Goal: Transaction & Acquisition: Download file/media

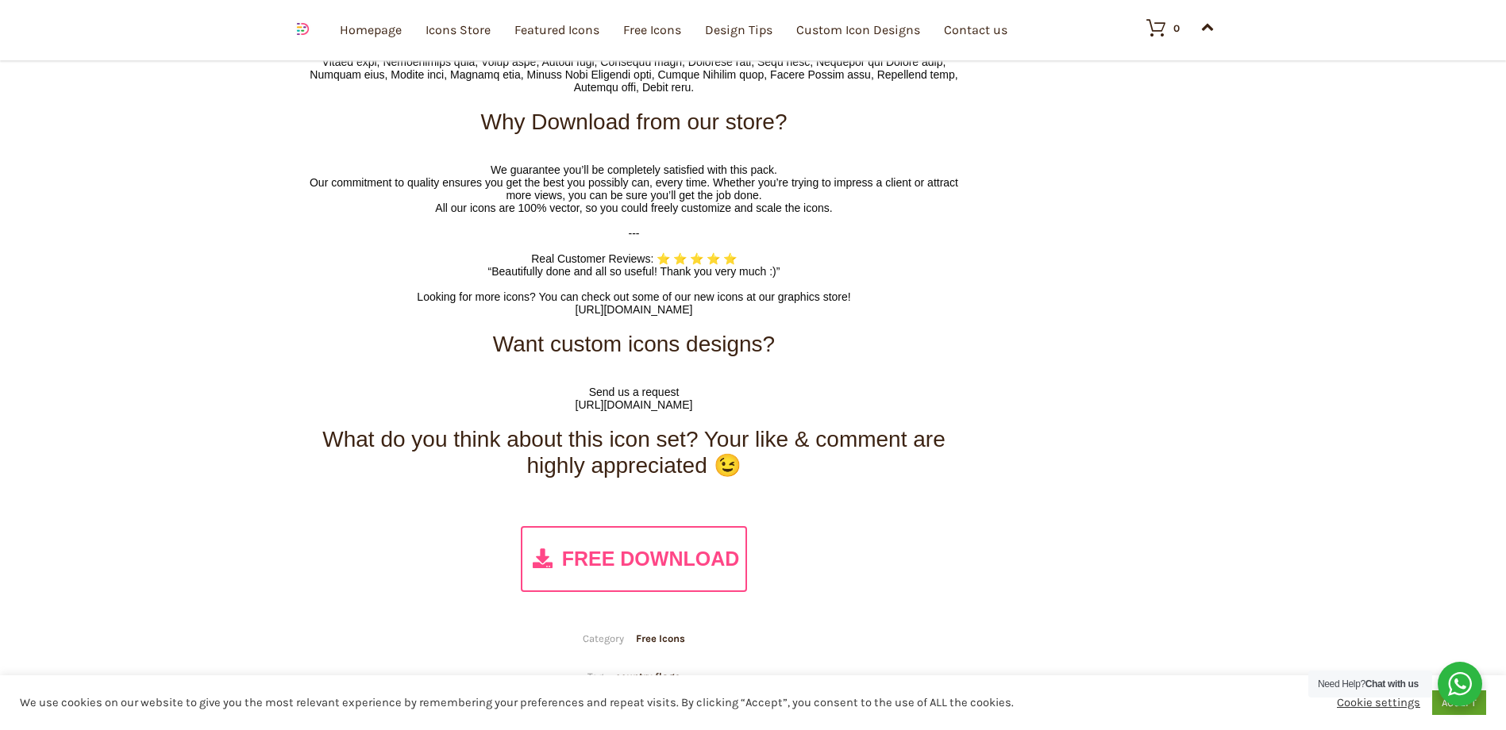
scroll to position [8984, 0]
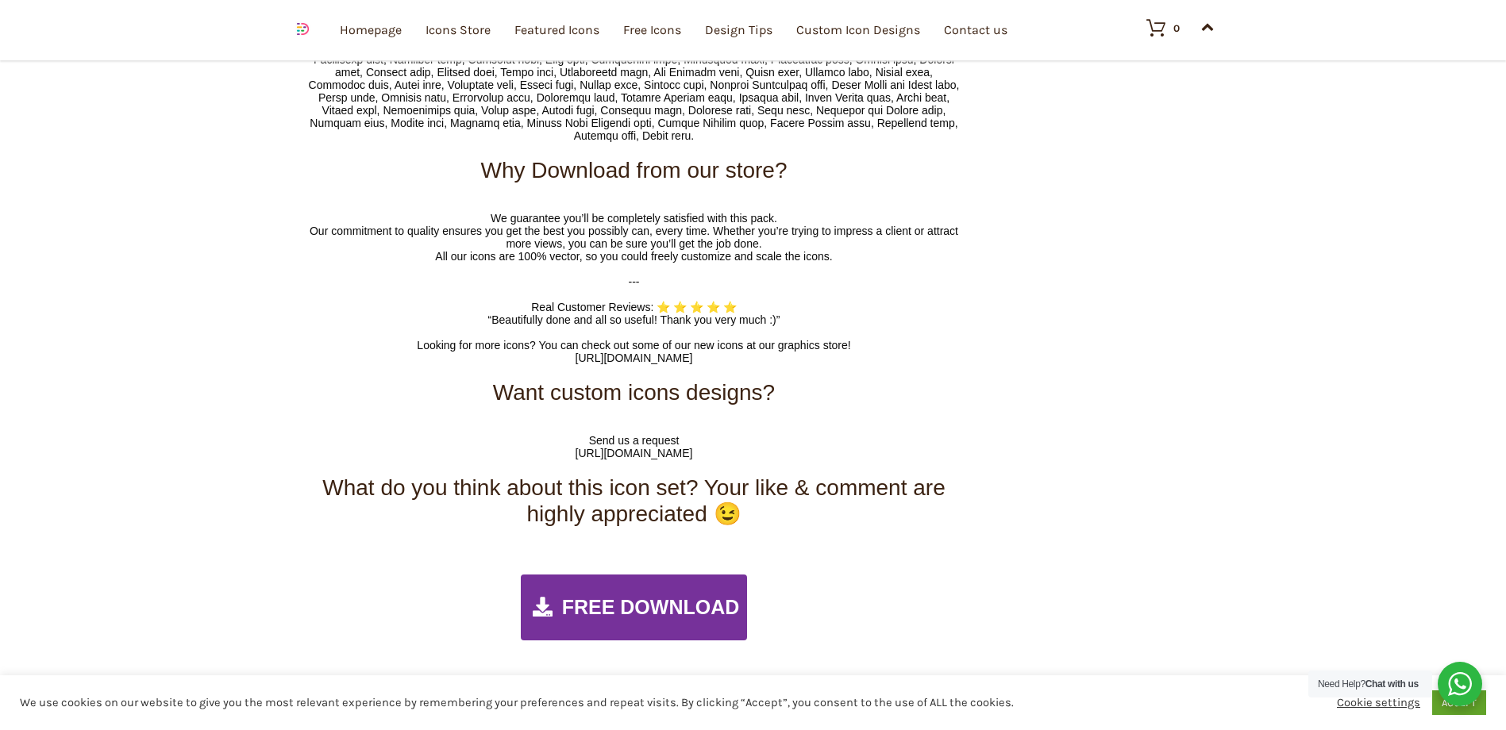
click at [621, 605] on span "FREE DOWNLOAD" at bounding box center [651, 607] width 178 height 23
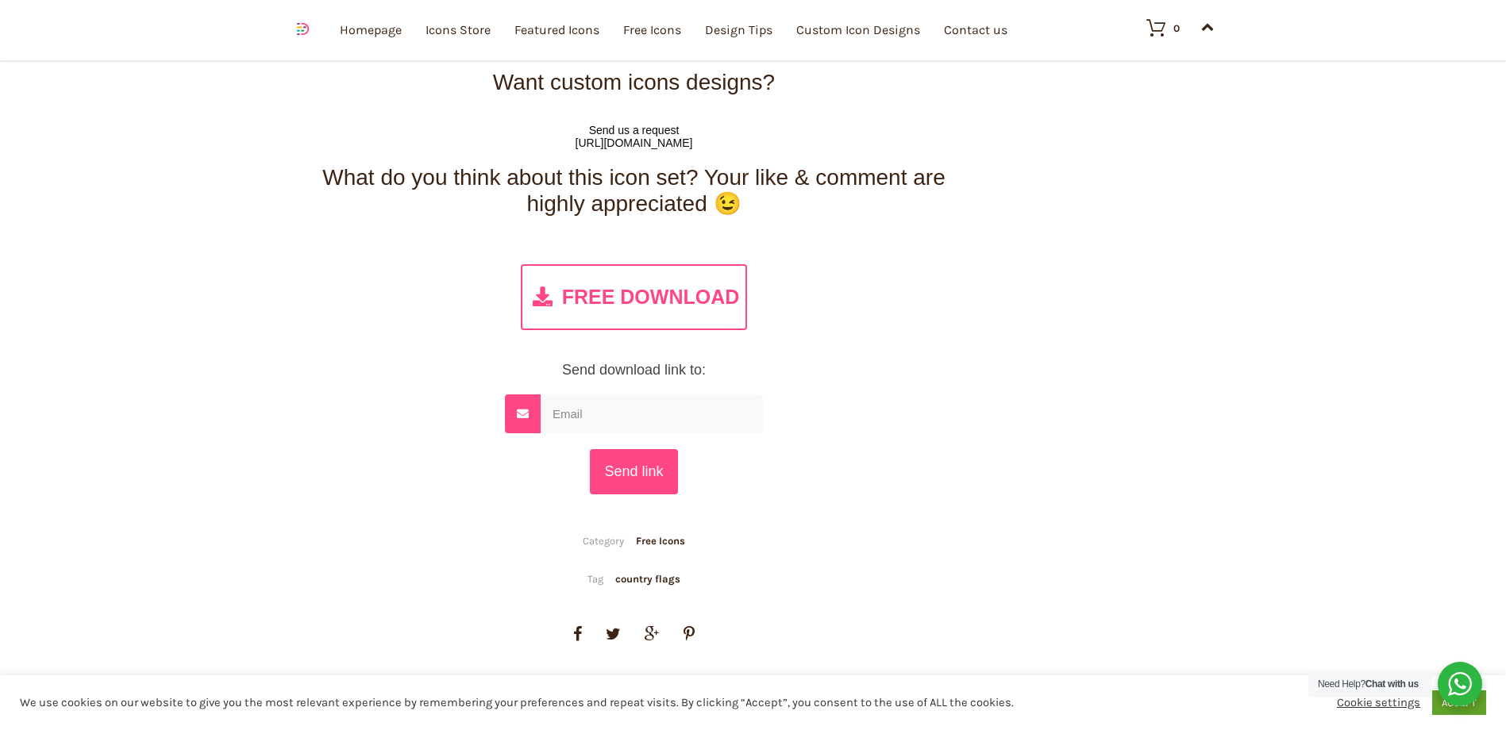
scroll to position [9302, 0]
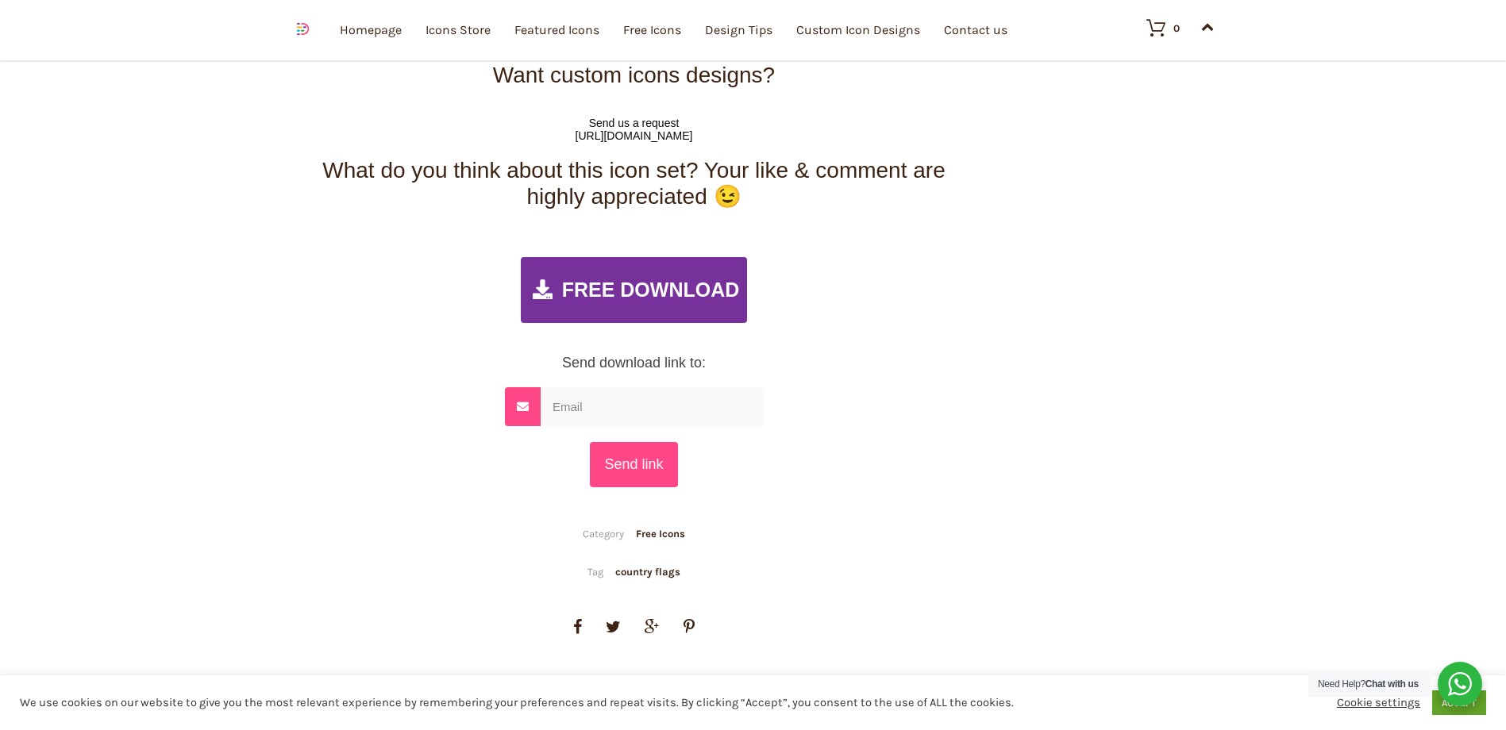
click at [694, 294] on span "FREE DOWNLOAD" at bounding box center [651, 290] width 178 height 23
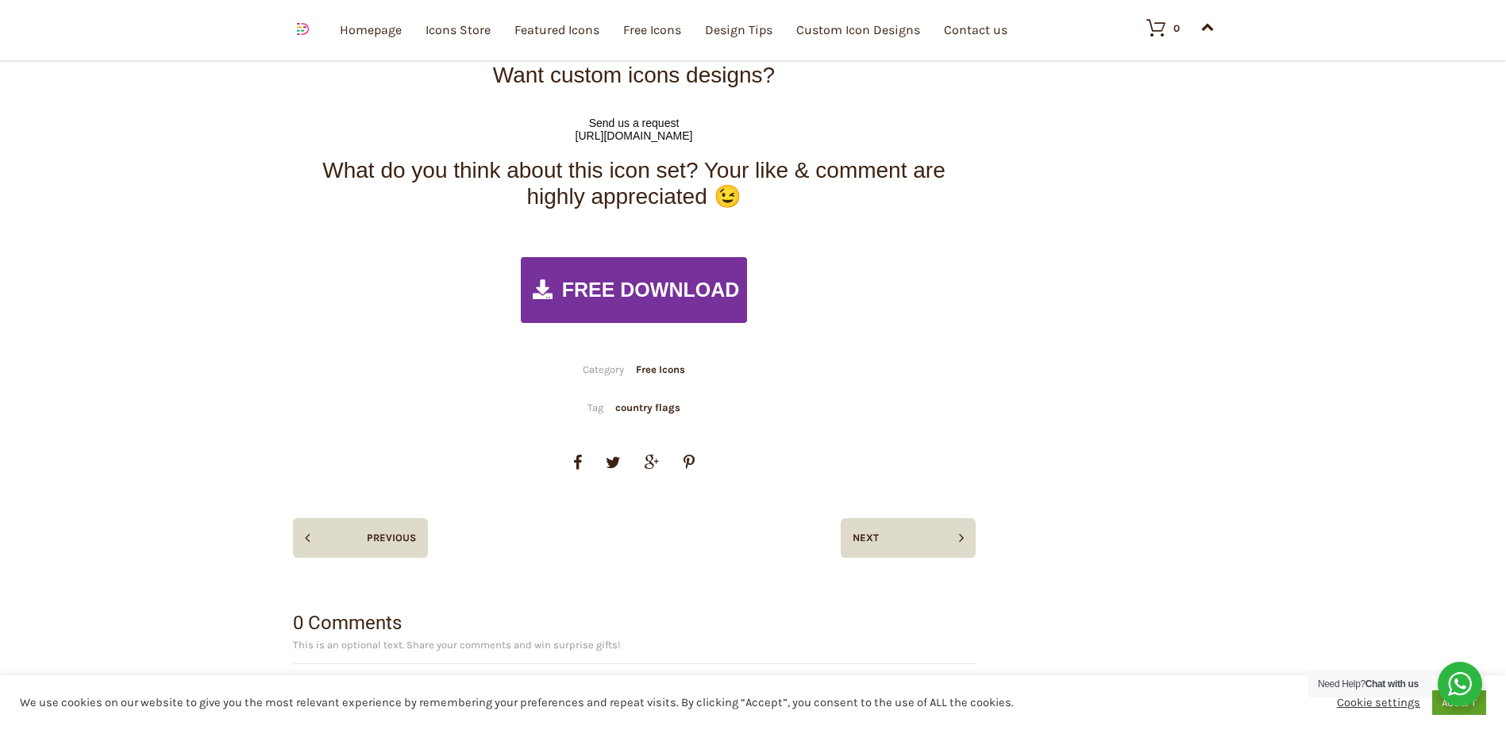
click at [694, 294] on span "FREE DOWNLOAD" at bounding box center [651, 290] width 178 height 23
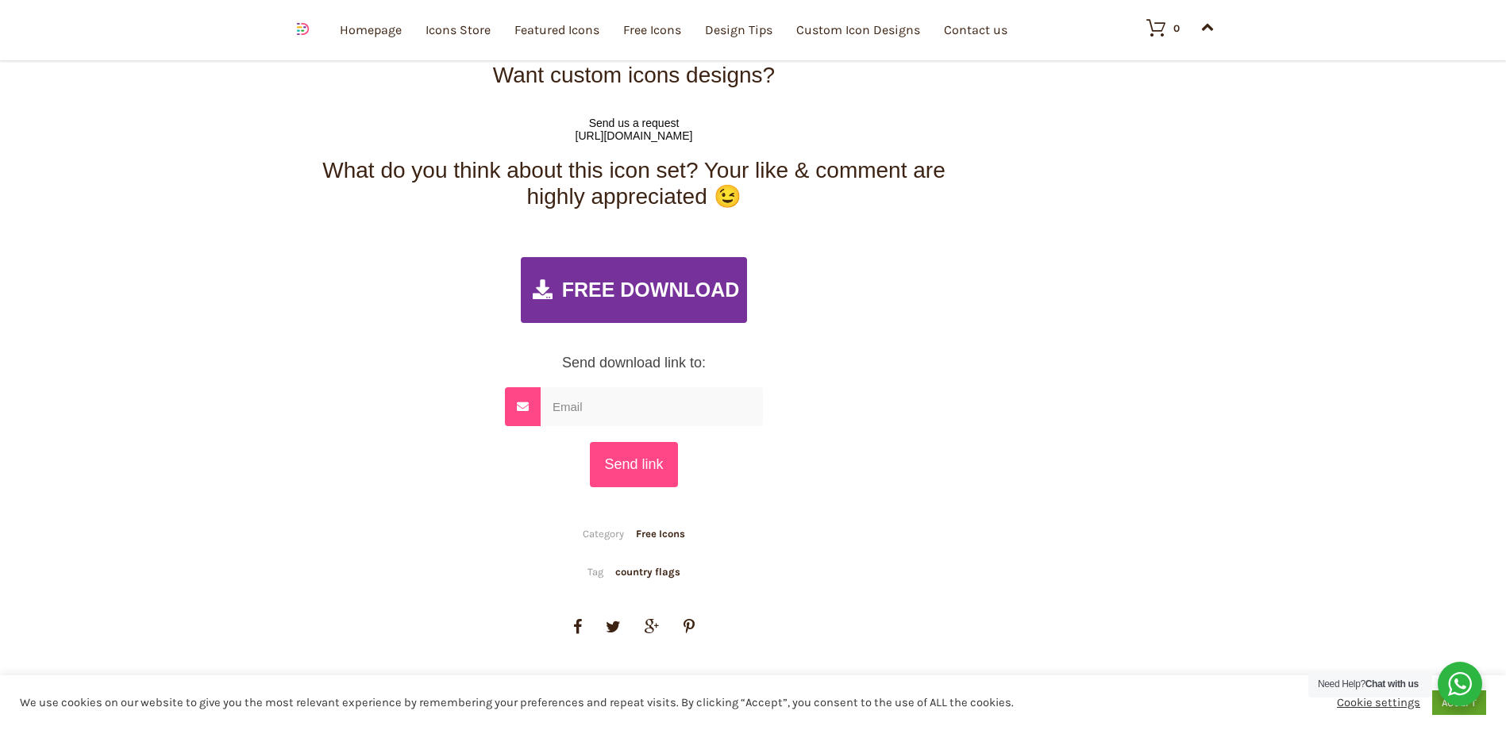
click at [694, 294] on span "FREE DOWNLOAD" at bounding box center [651, 290] width 178 height 23
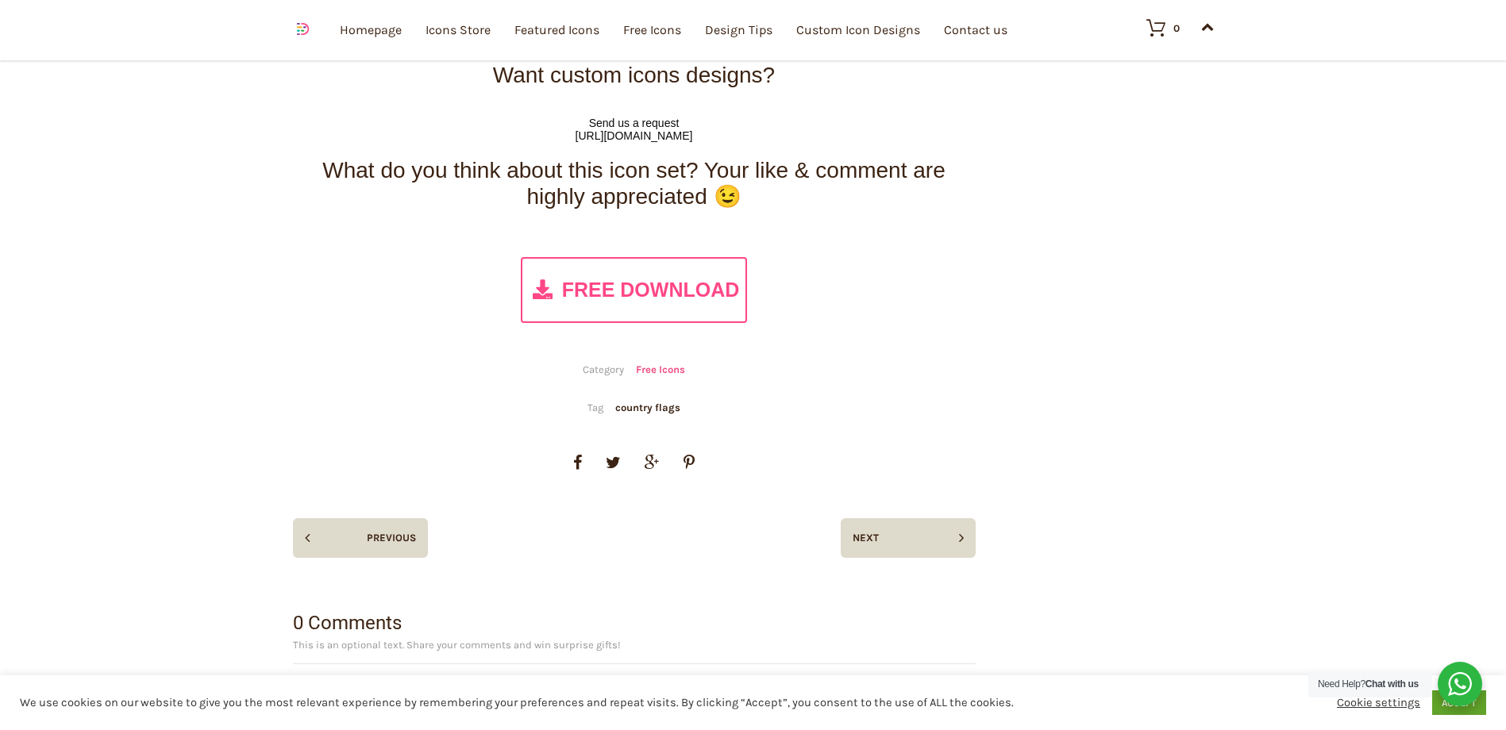
click at [653, 363] on link "Free Icons" at bounding box center [660, 370] width 49 height 14
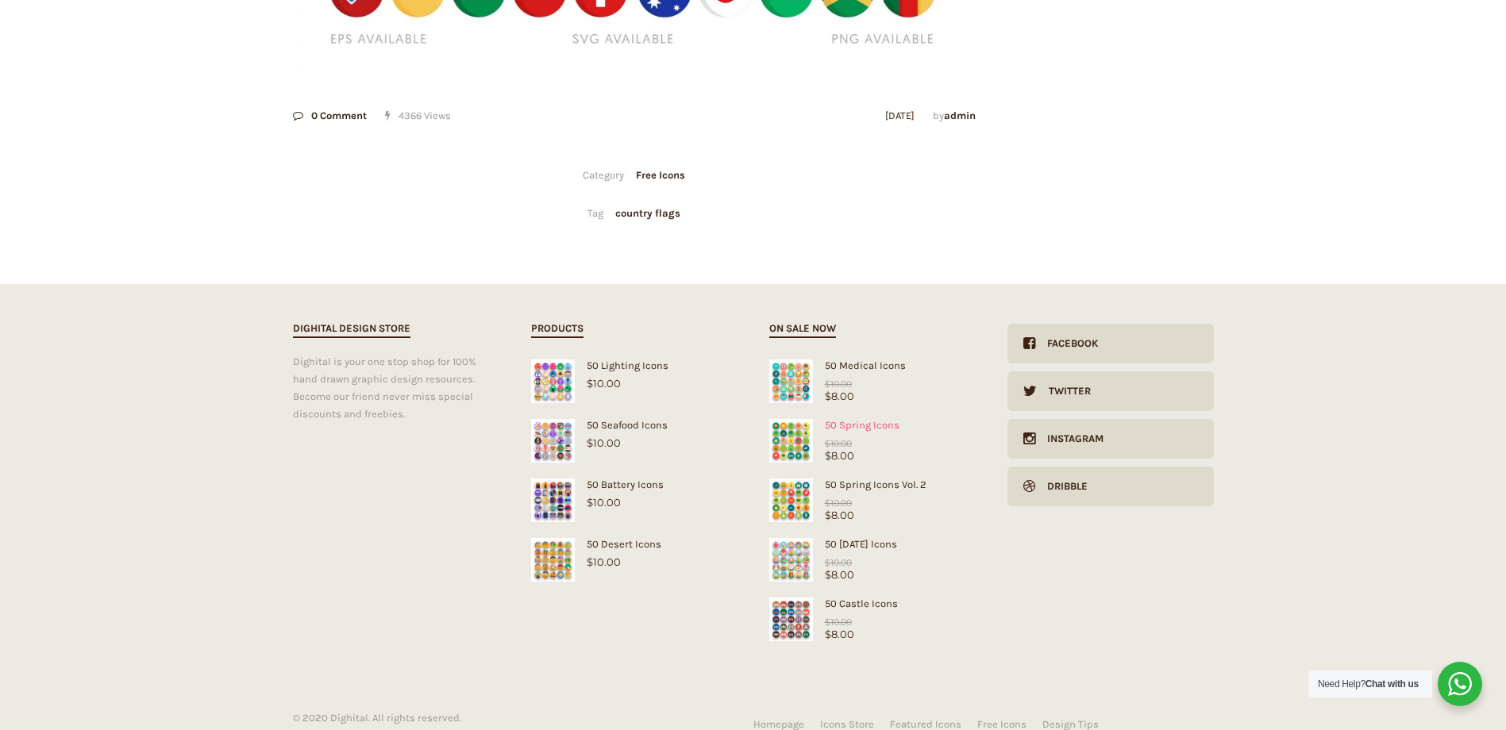
scroll to position [635, 0]
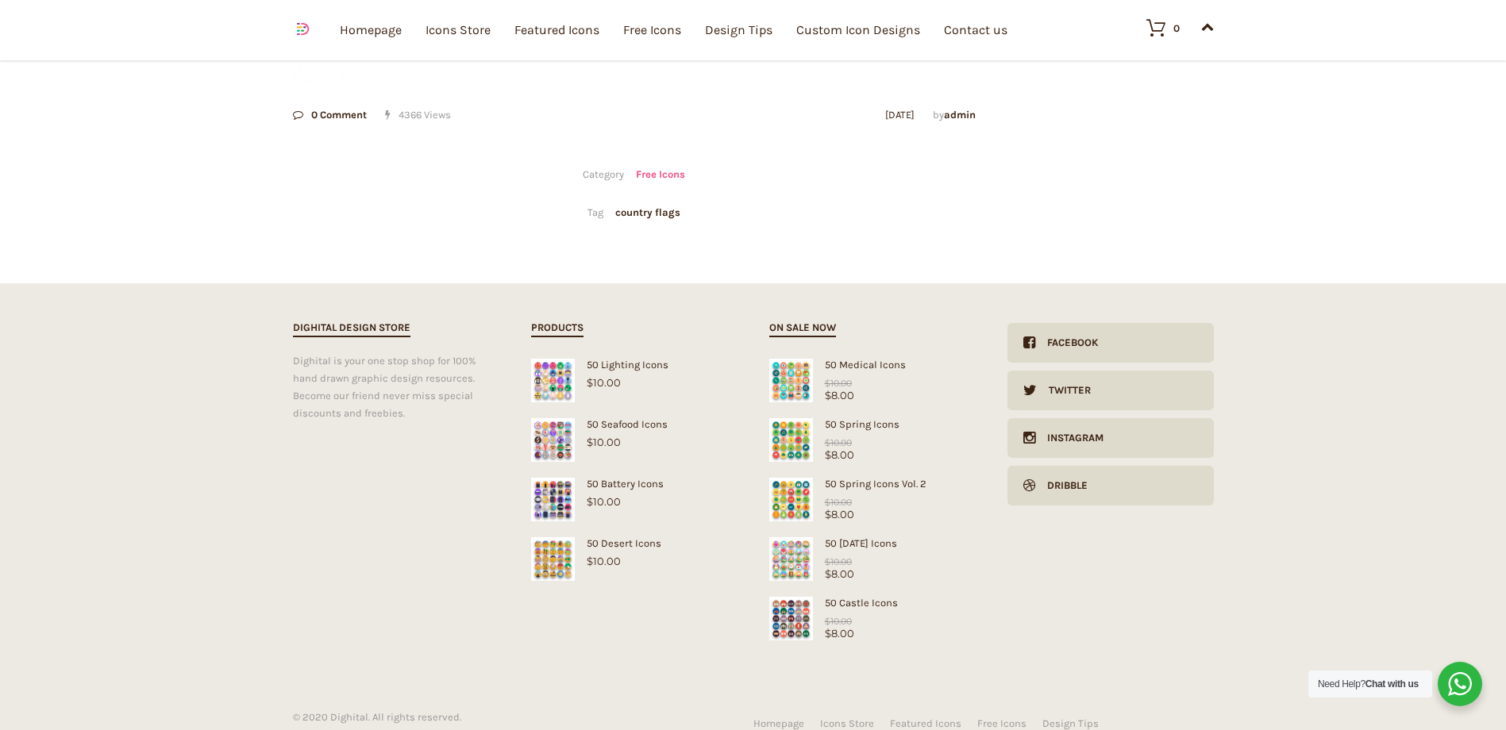
click at [660, 177] on link "Free Icons" at bounding box center [660, 175] width 49 height 14
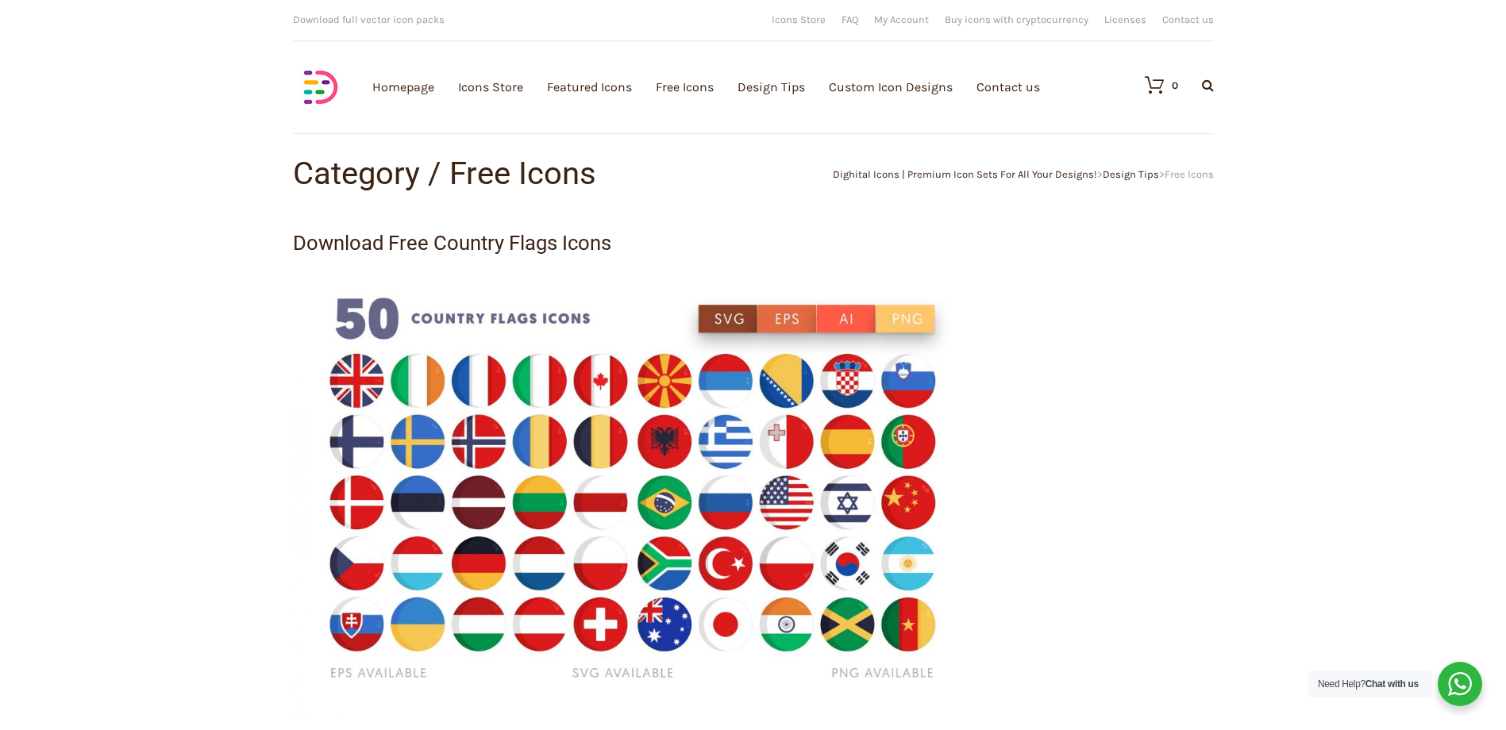
click at [583, 447] on img at bounding box center [634, 491] width 683 height 455
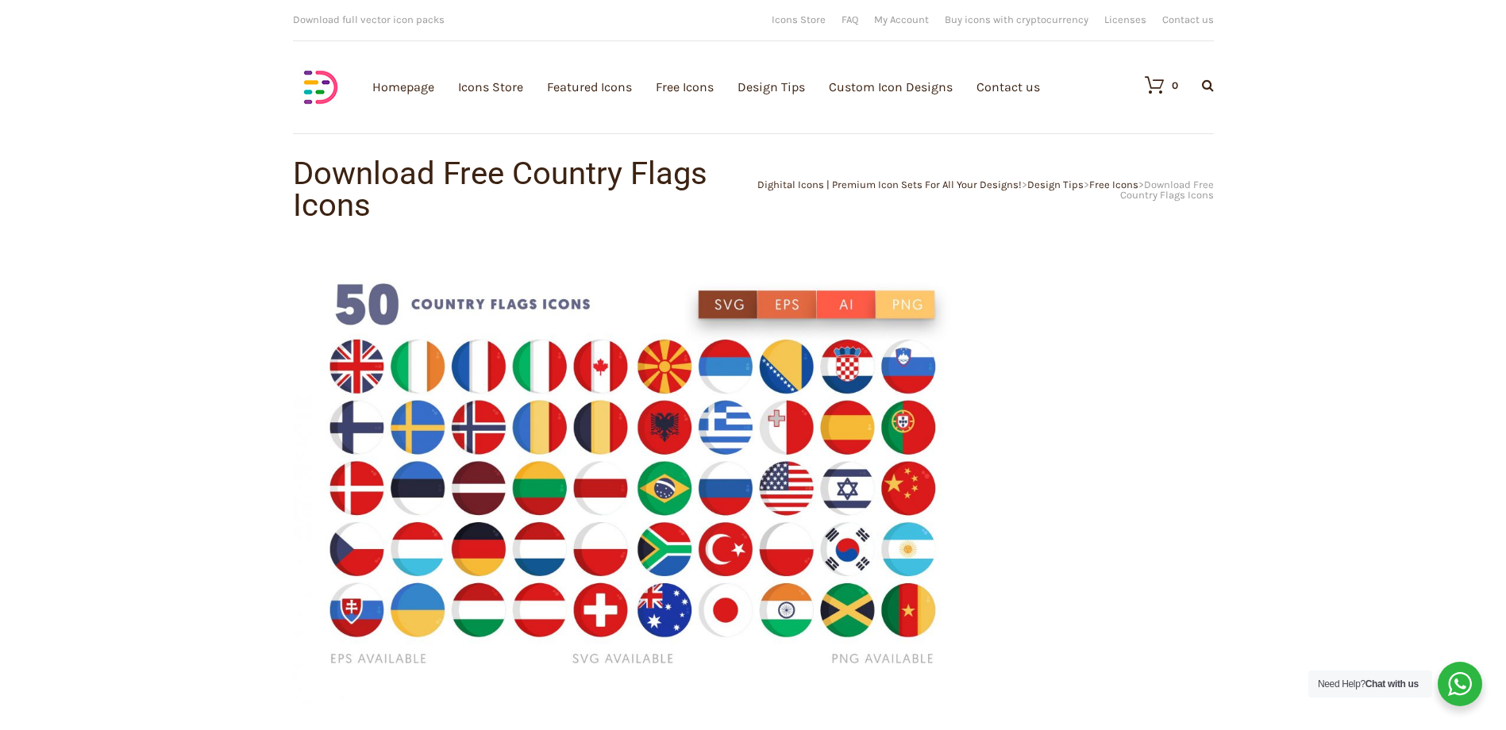
click at [592, 441] on img at bounding box center [634, 476] width 683 height 455
click at [607, 423] on img at bounding box center [634, 476] width 683 height 455
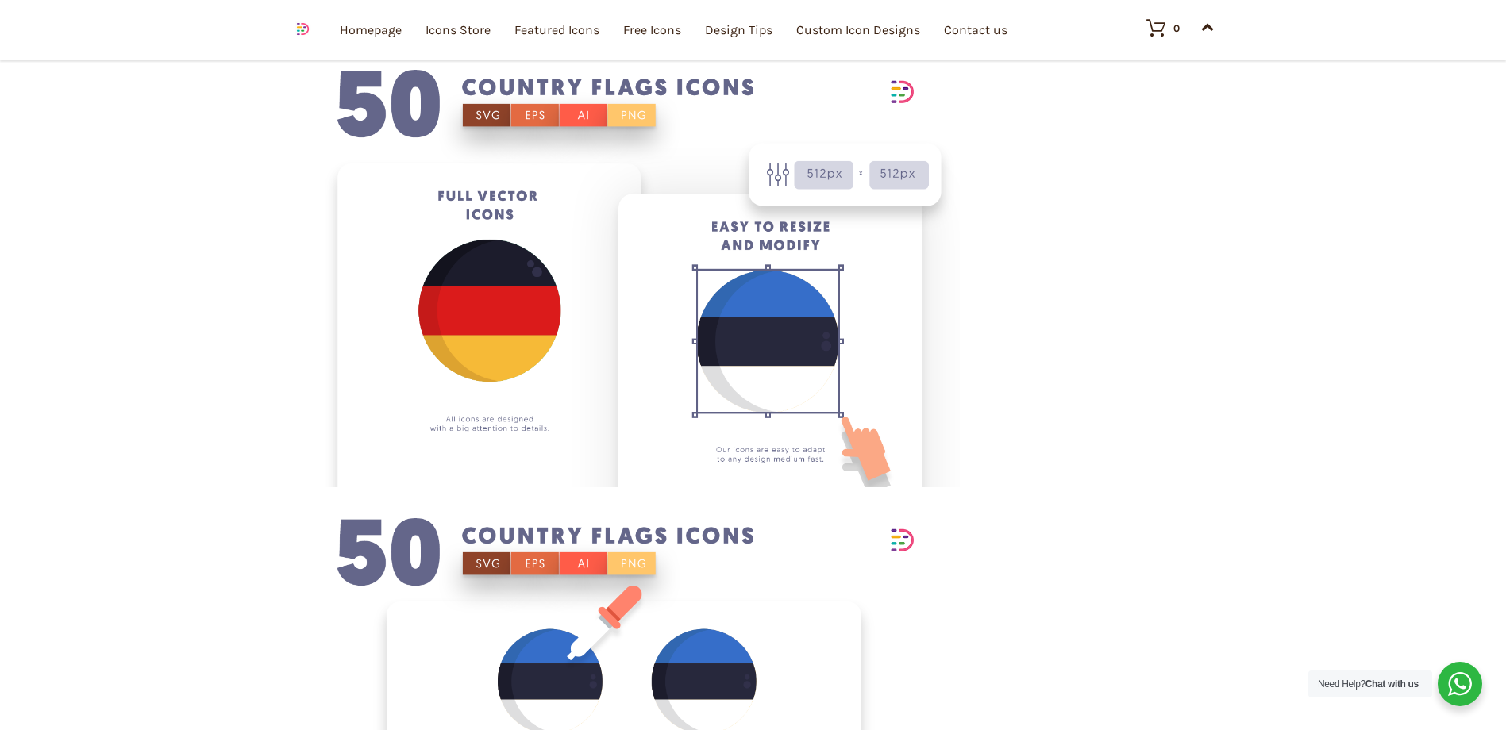
scroll to position [4208, 0]
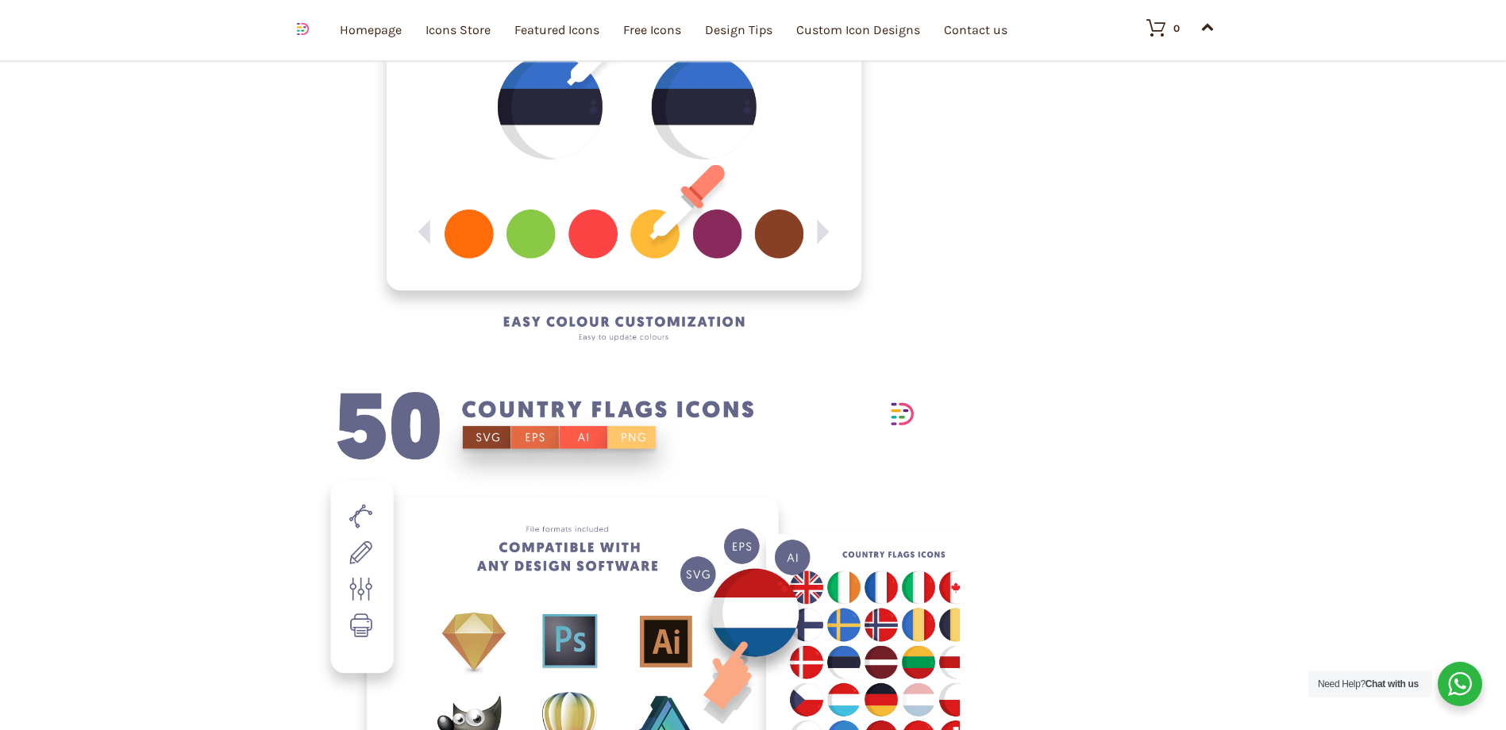
drag, startPoint x: 124, startPoint y: 476, endPoint x: 130, endPoint y: 471, distance: 8.4
